Goal: Task Accomplishment & Management: Use online tool/utility

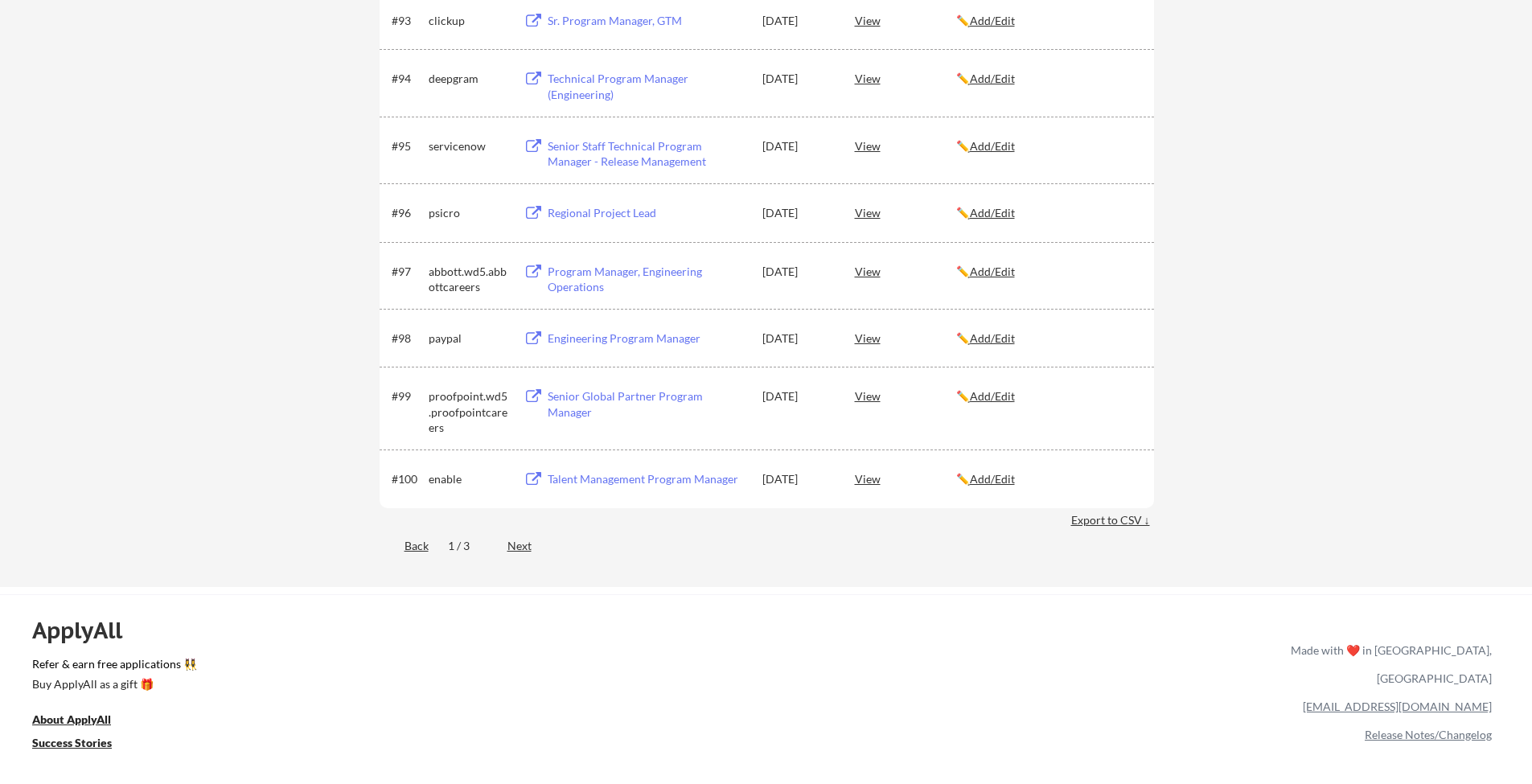
scroll to position [6413, 0]
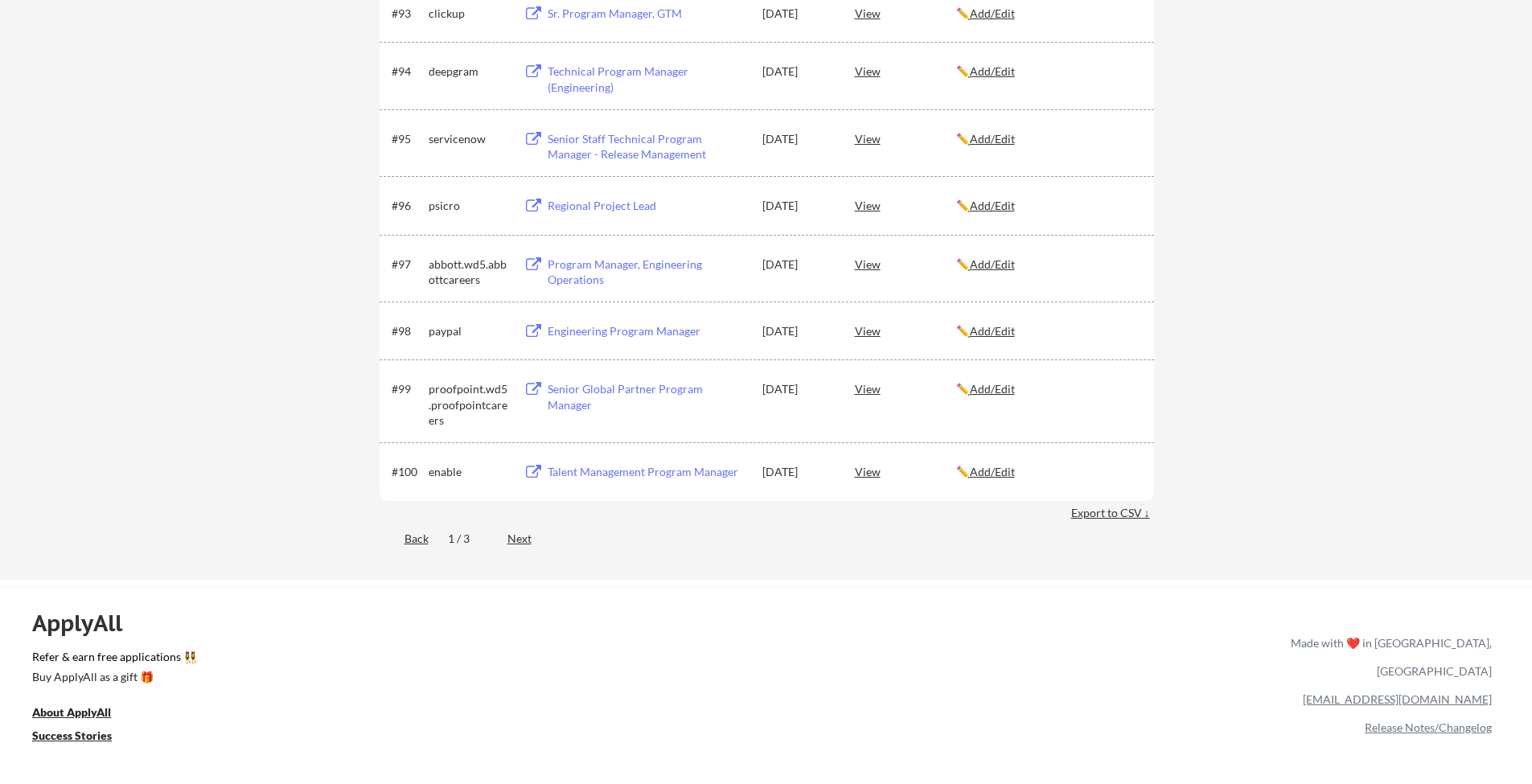
click at [505, 541] on div "Back 1 / 3 Next" at bounding box center [766, 540] width 774 height 33
click at [524, 542] on div "Next" at bounding box center [528, 539] width 42 height 16
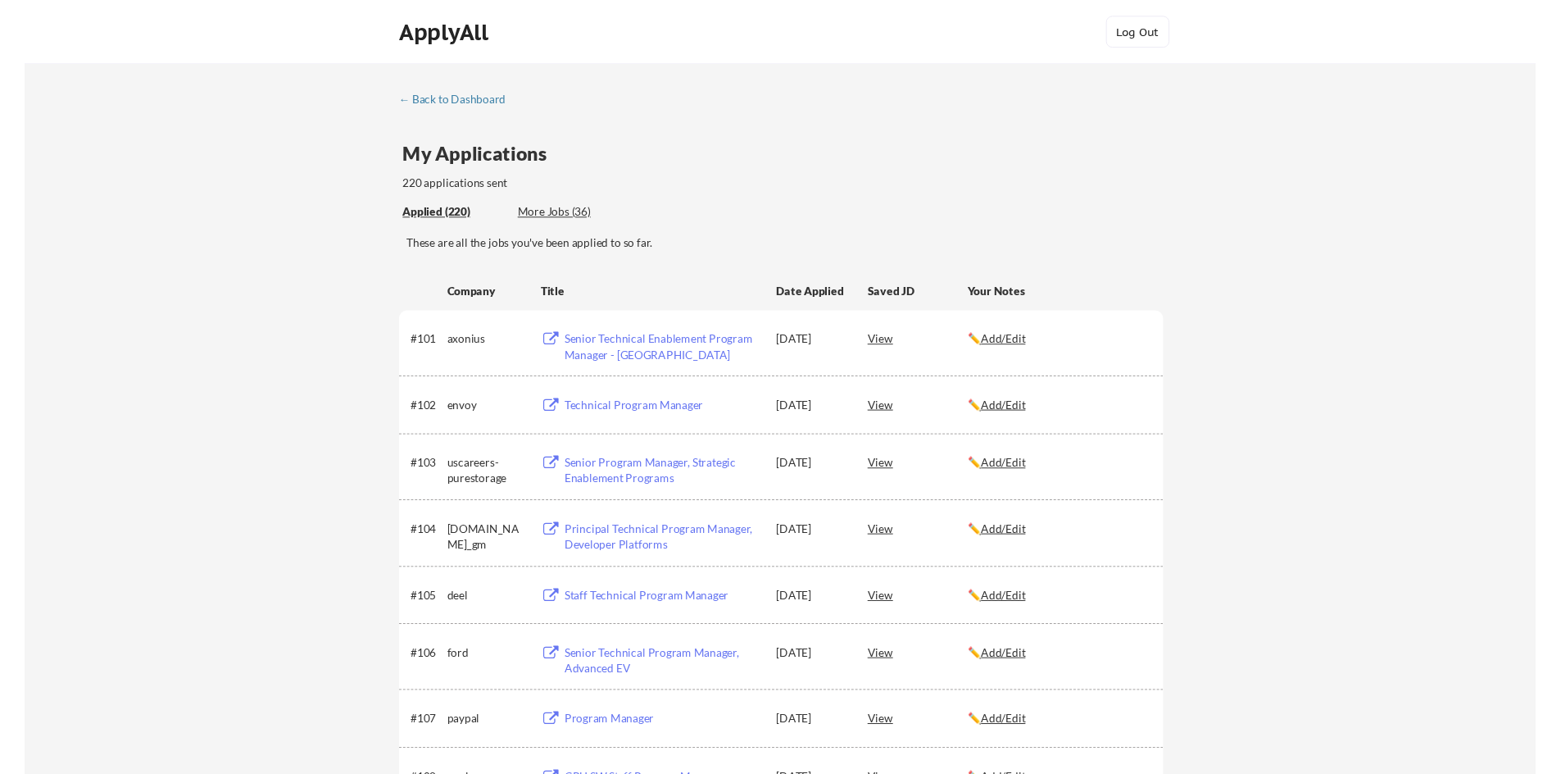
scroll to position [0, 0]
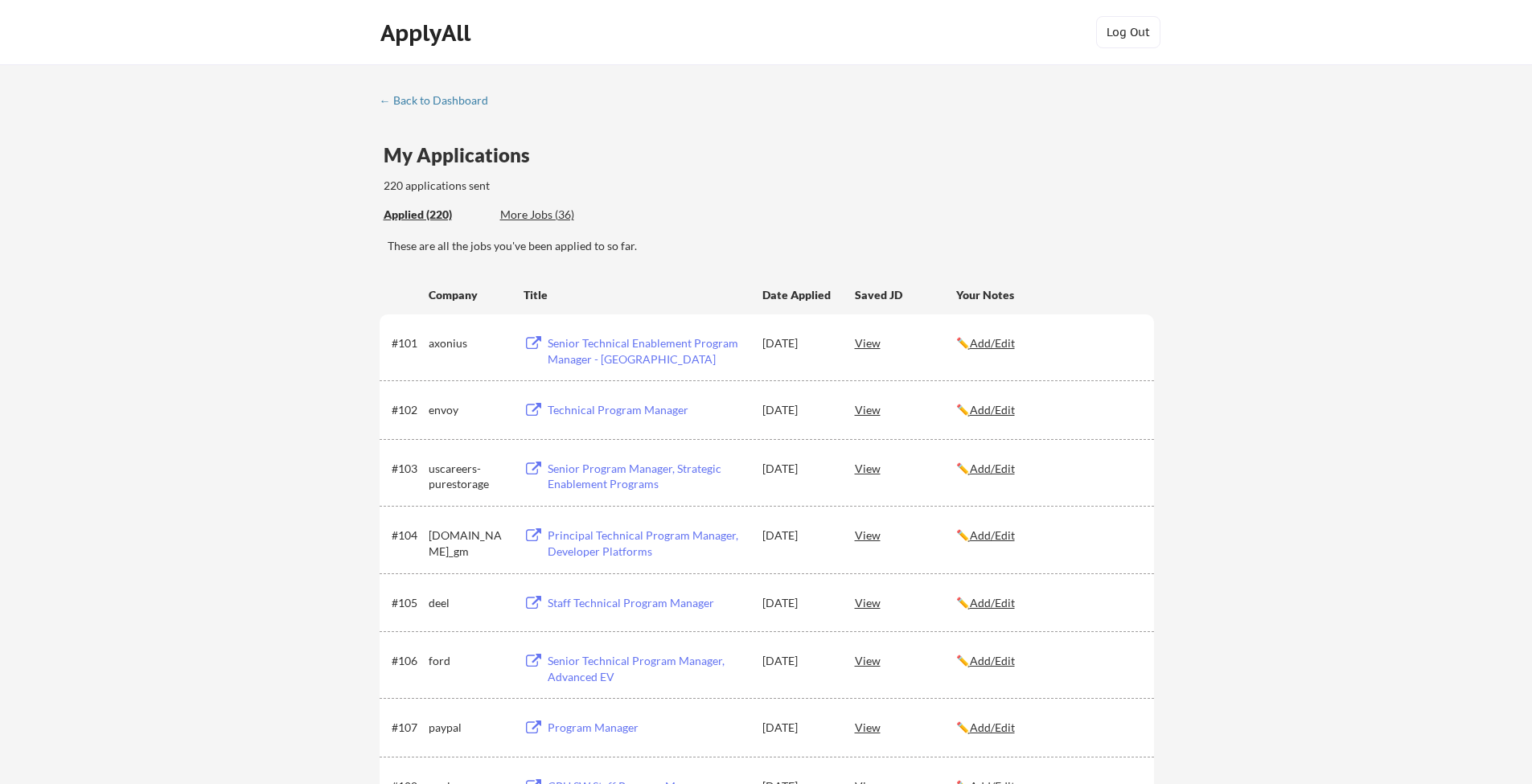
click at [685, 258] on div "These are all the jobs you've been applied to so far." at bounding box center [770, 252] width 766 height 28
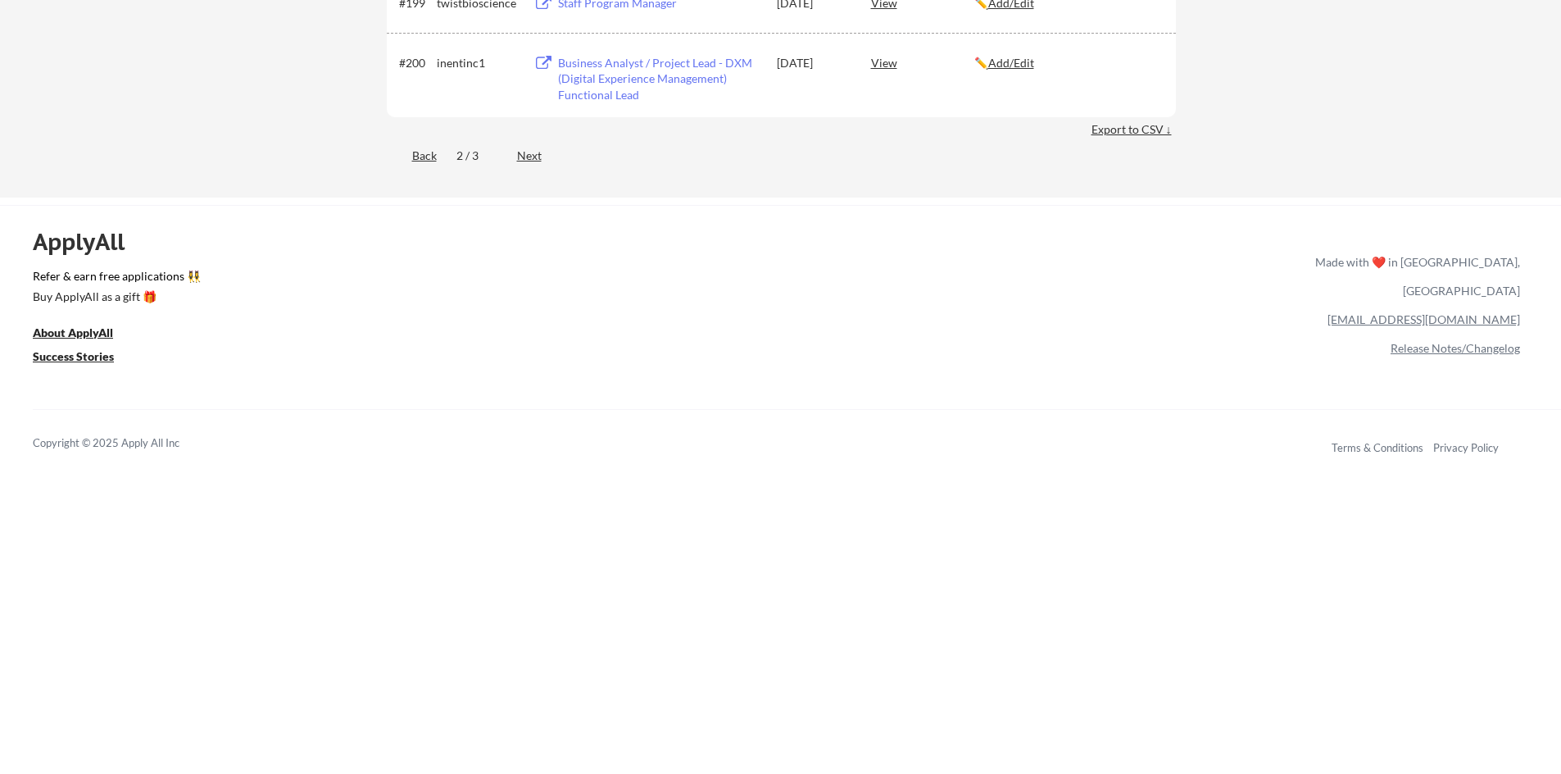
scroll to position [6451, 0]
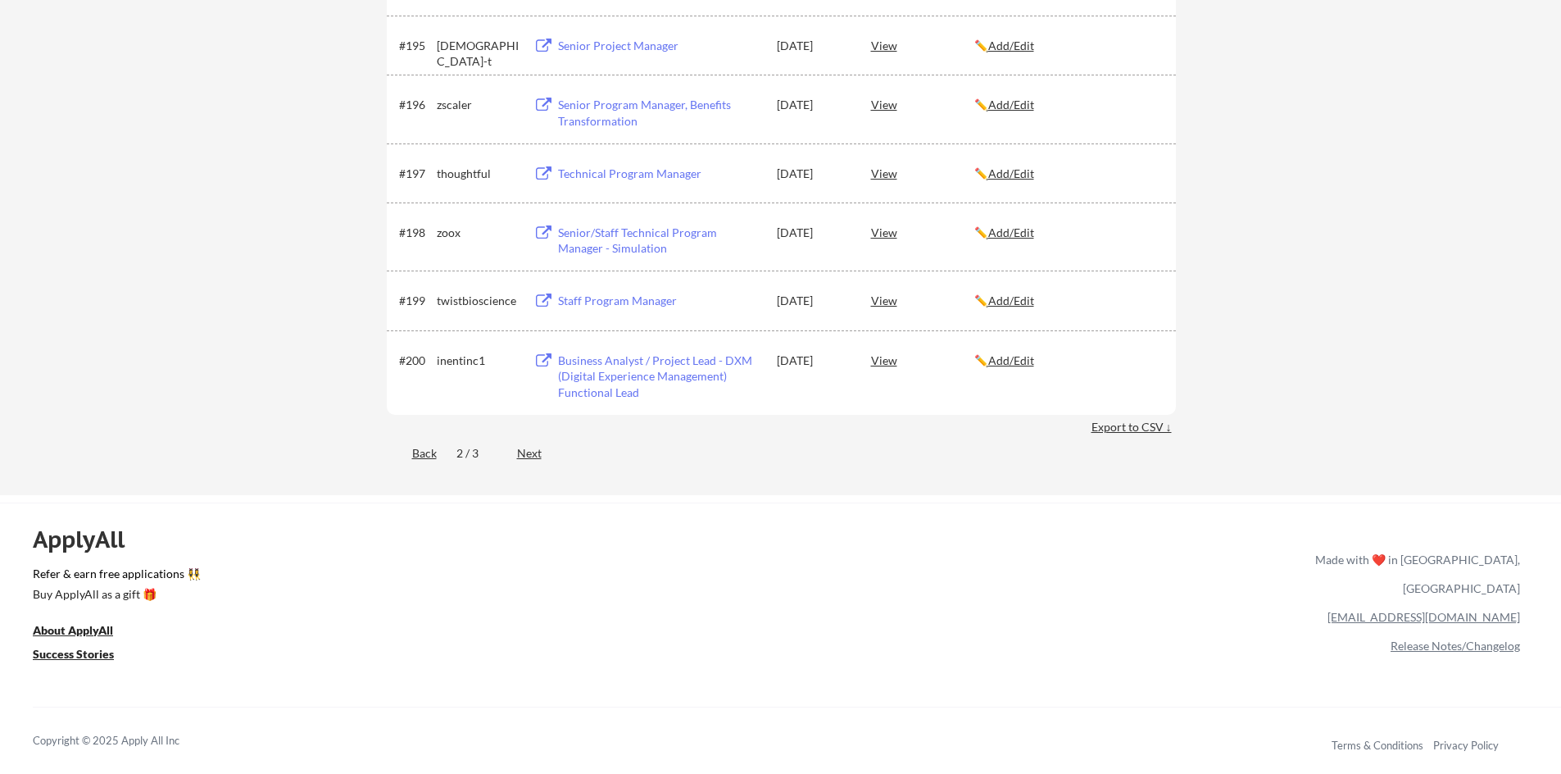
click at [527, 456] on div "Next" at bounding box center [538, 453] width 43 height 16
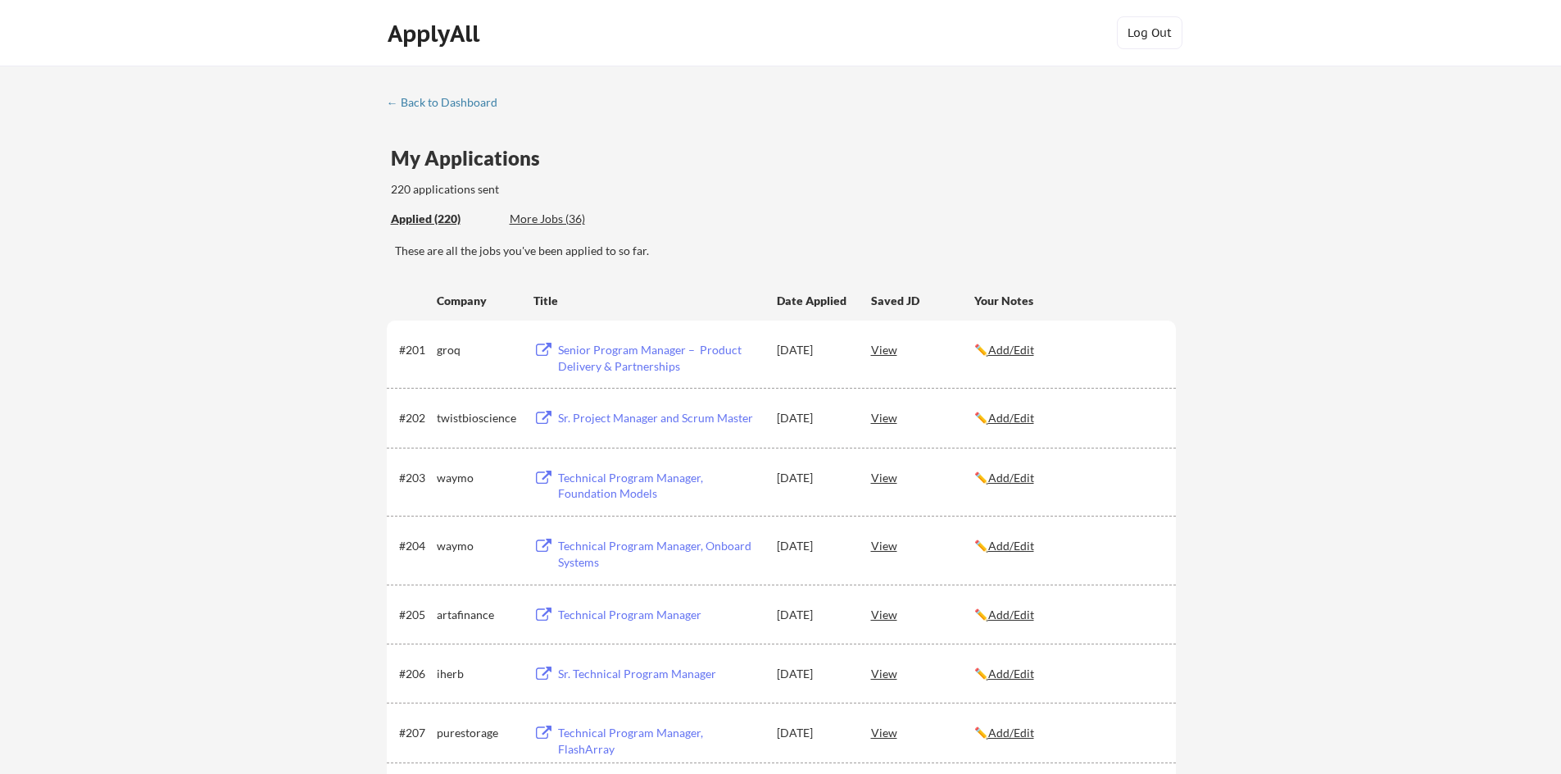
scroll to position [0, 0]
click at [551, 217] on div "More Jobs (36)" at bounding box center [570, 219] width 120 height 16
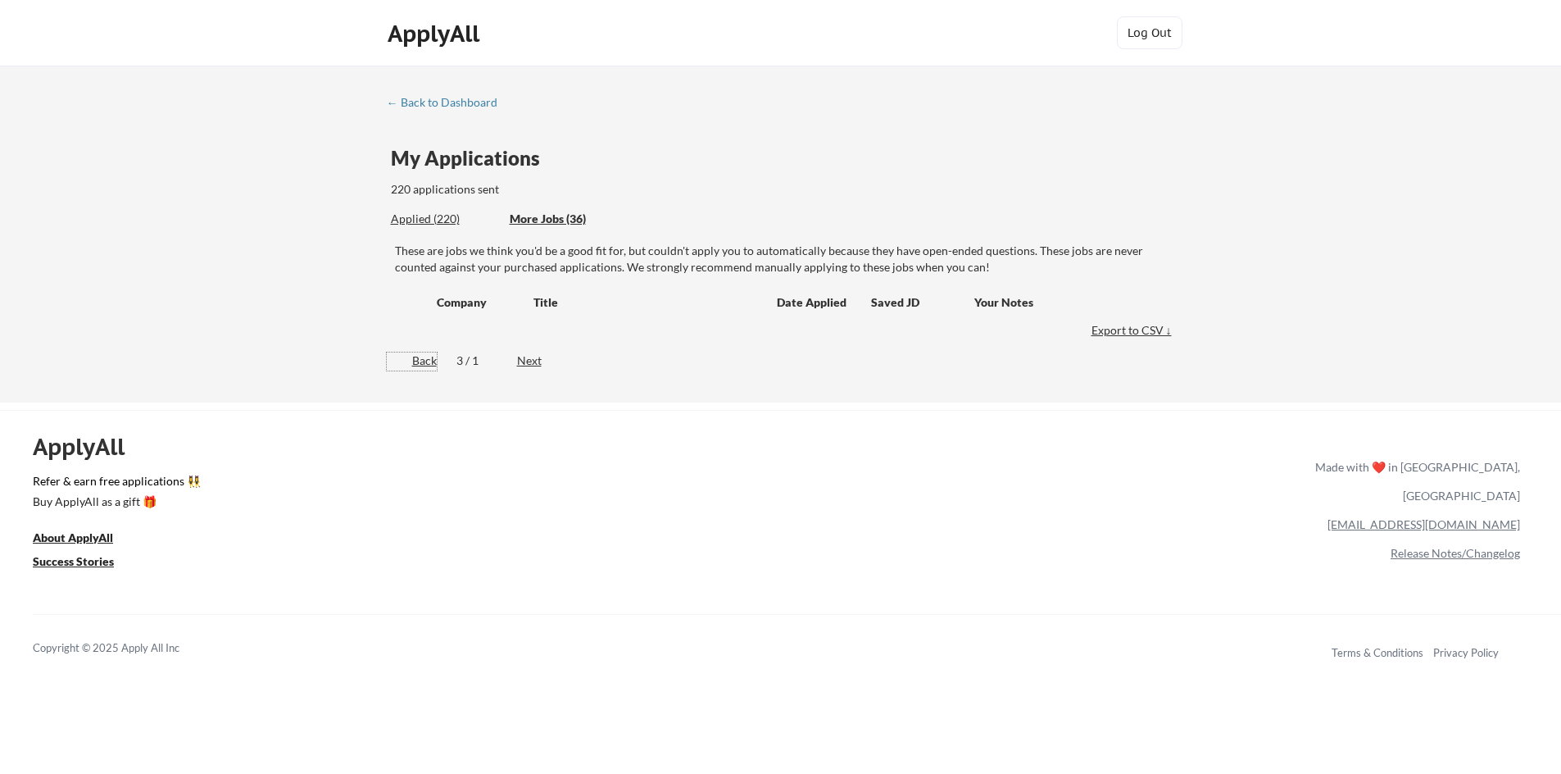
click at [420, 361] on div "Back" at bounding box center [412, 360] width 50 height 16
click at [425, 363] on div "Back" at bounding box center [412, 360] width 50 height 16
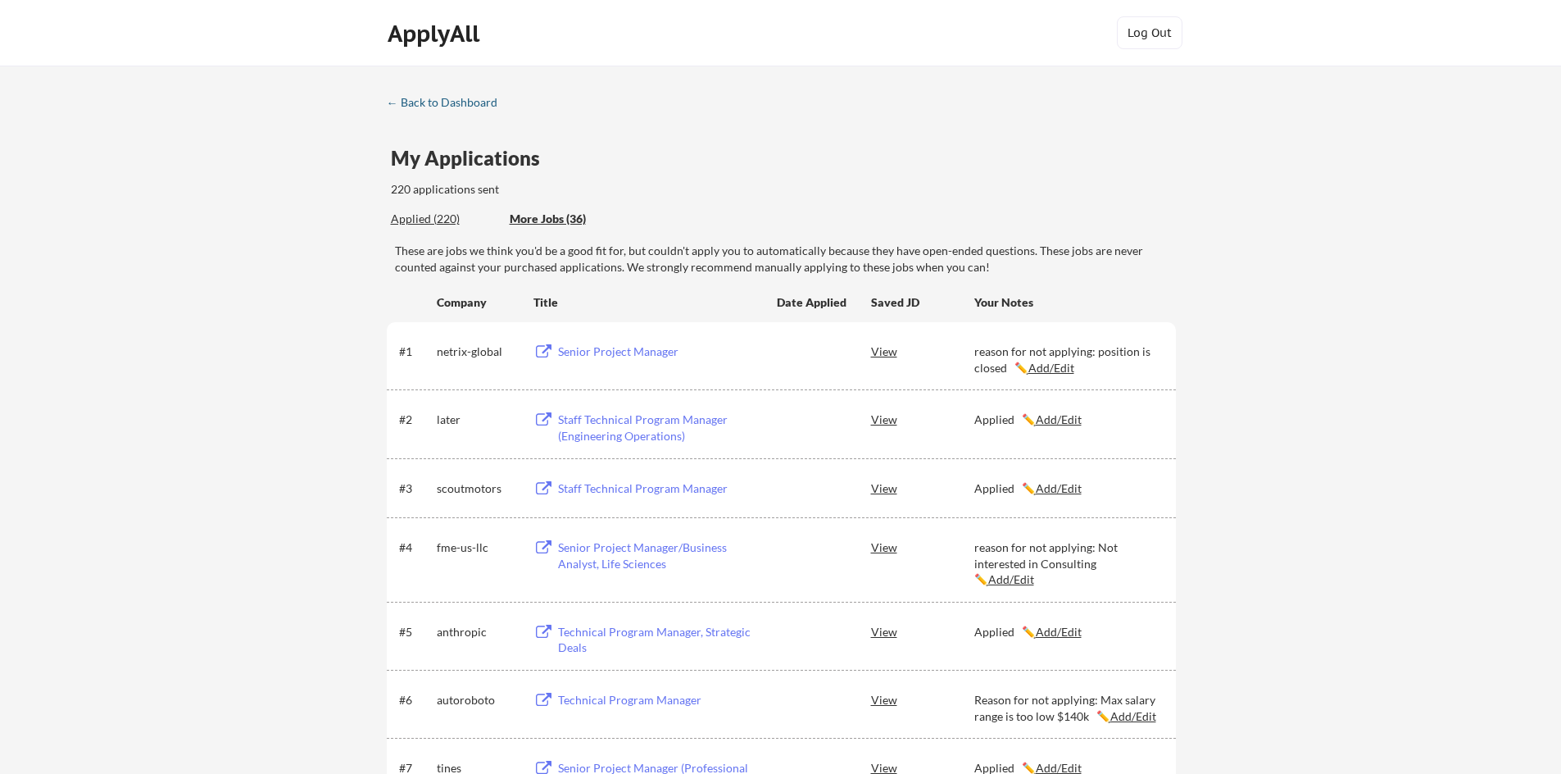
click at [411, 103] on div "← Back to Dashboard" at bounding box center [448, 102] width 123 height 11
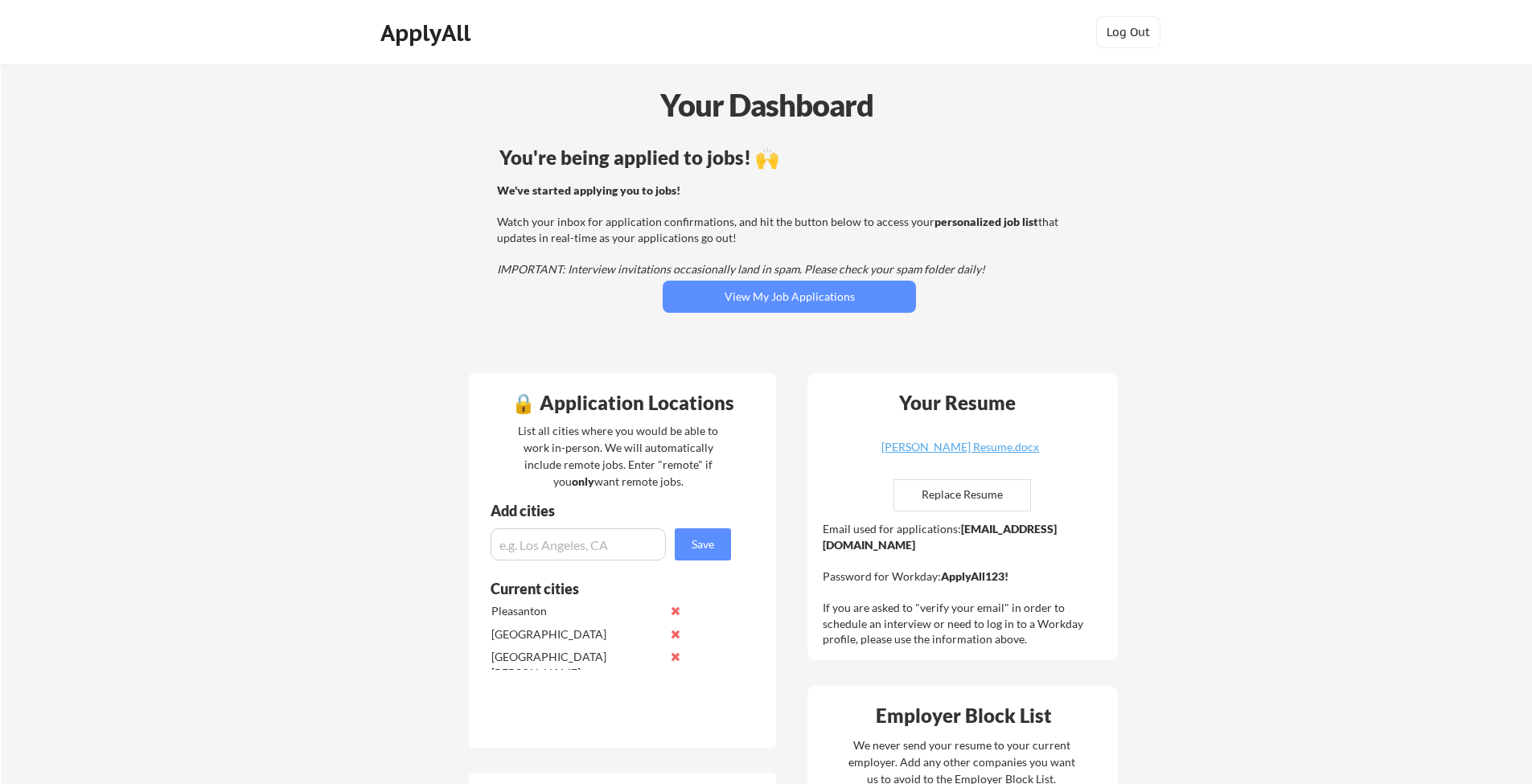
click at [947, 494] on input "file" at bounding box center [962, 495] width 135 height 30
type input "C:\fakepath\[PERSON_NAME] Resume_VV.pdf"
